Goal: Find specific page/section: Find specific page/section

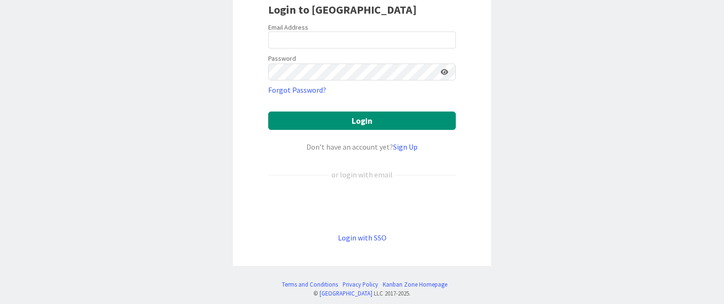
scroll to position [87, 0]
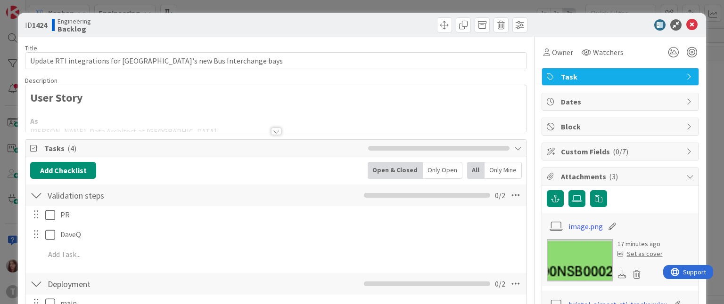
click at [271, 129] on div at bounding box center [276, 132] width 10 height 8
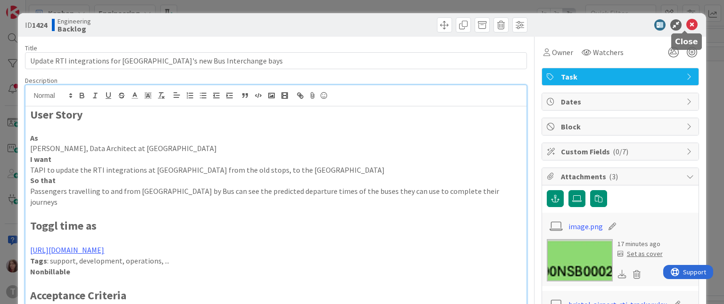
click at [686, 23] on icon at bounding box center [691, 24] width 11 height 11
